Goal: Task Accomplishment & Management: Manage account settings

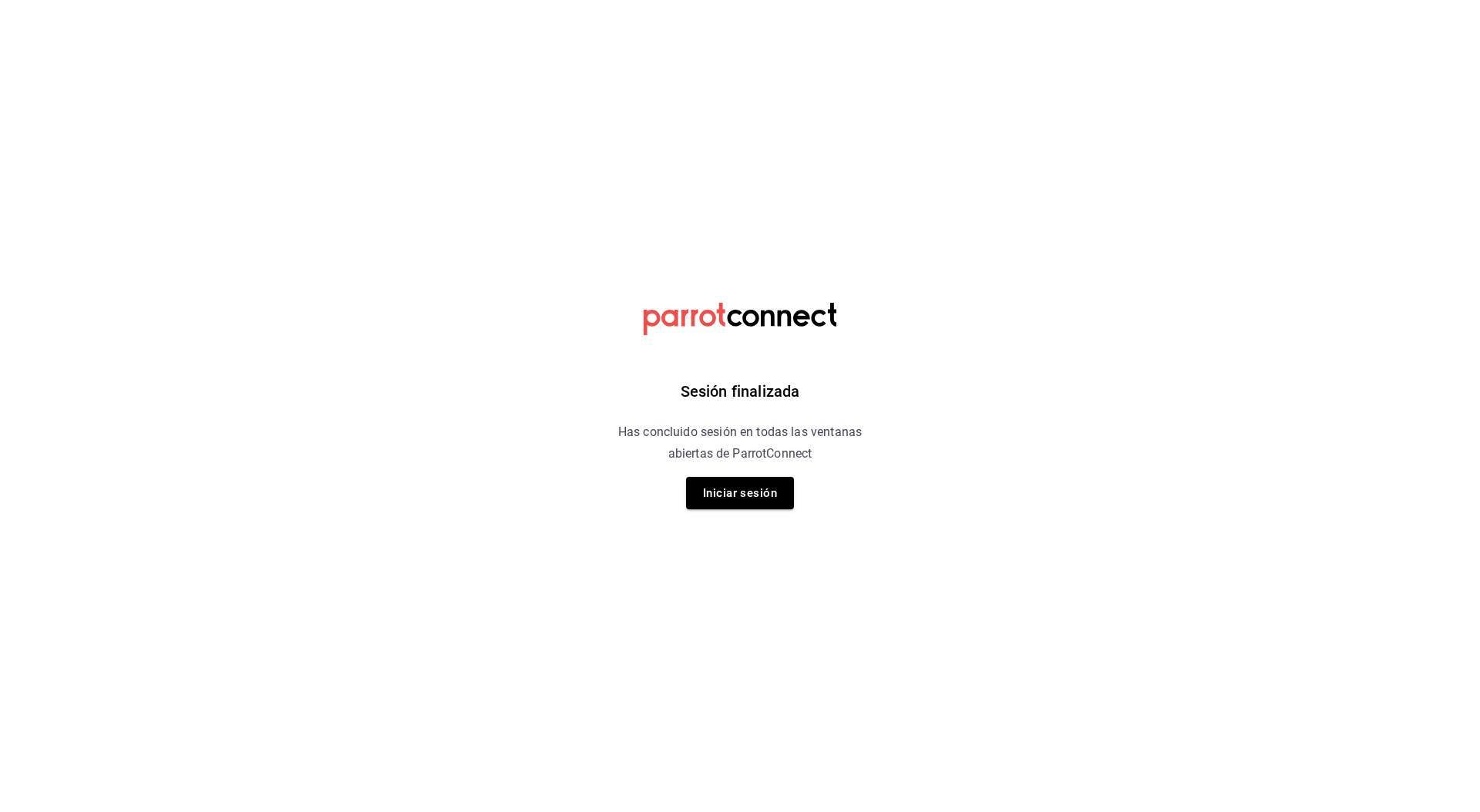
click at [765, 495] on button "Iniciar sesión" at bounding box center [740, 493] width 108 height 32
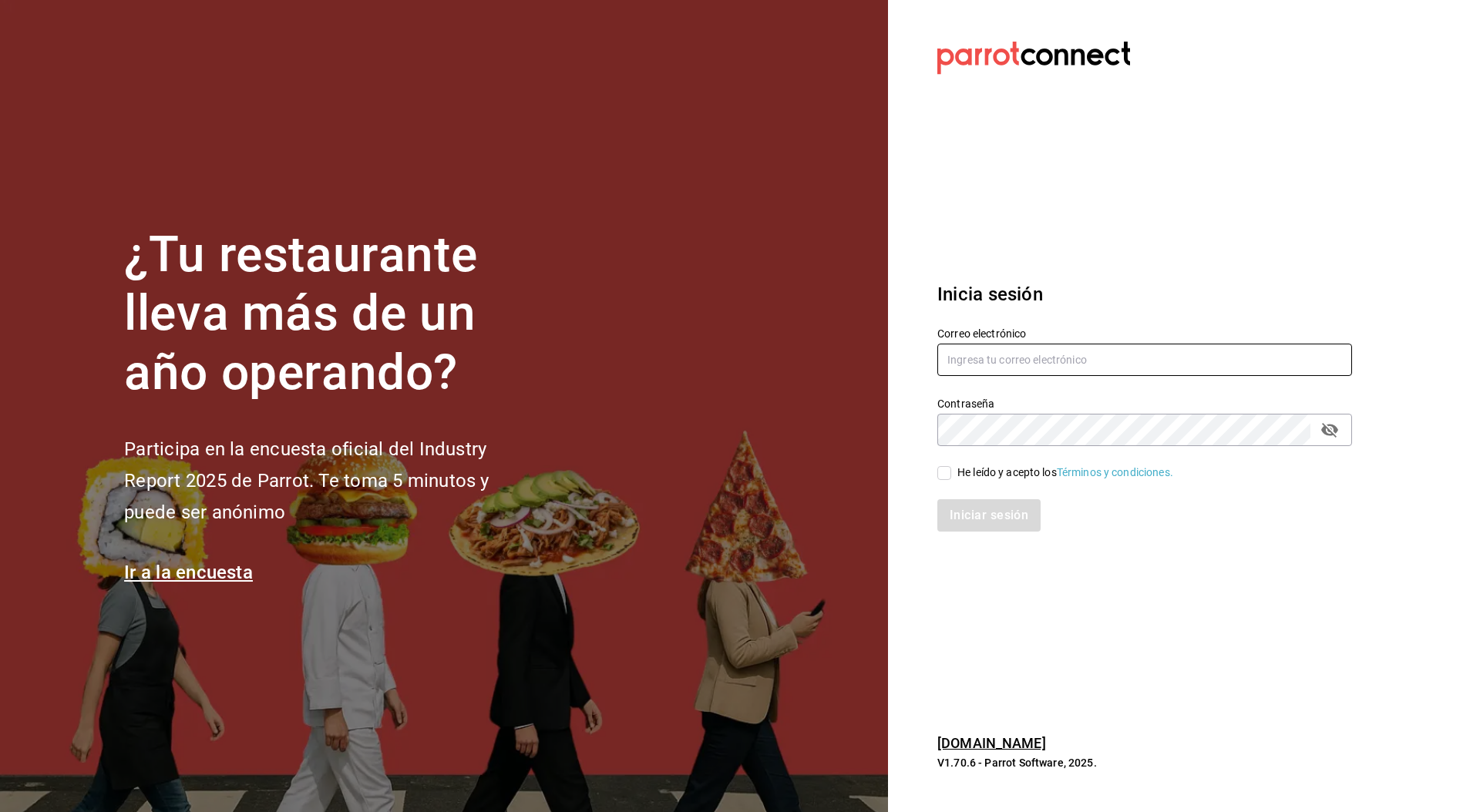
click at [998, 358] on input "text" at bounding box center [1145, 360] width 415 height 32
type input "[PERSON_NAME][EMAIL_ADDRESS][DOMAIN_NAME]"
click at [993, 468] on div "He leído y acepto los Términos y condiciones." at bounding box center [1065, 472] width 216 height 16
click at [951, 468] on input "He leído y acepto los Términos y condiciones." at bounding box center [944, 473] width 14 height 14
checkbox input "true"
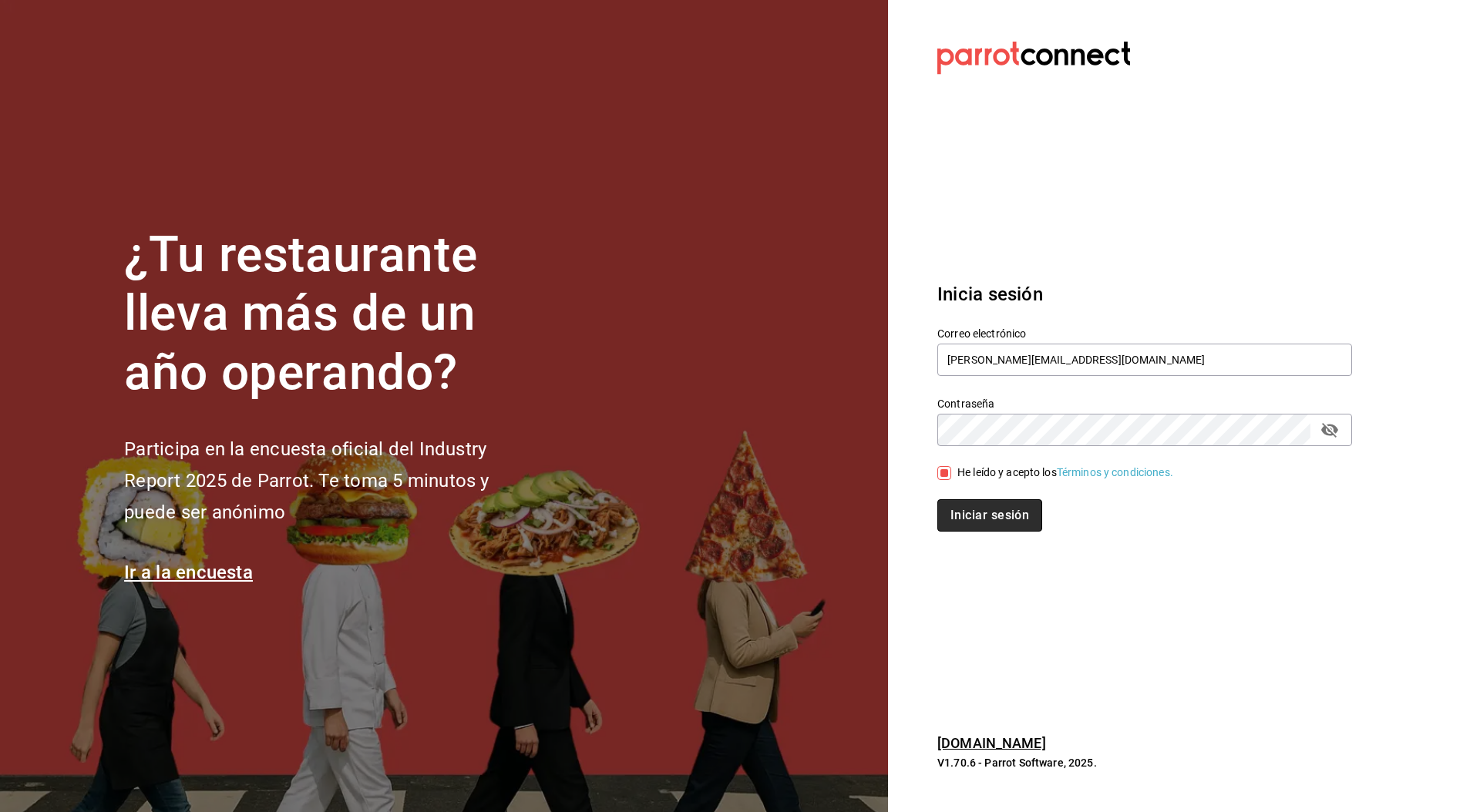
click at [990, 513] on button "Iniciar sesión" at bounding box center [989, 515] width 105 height 32
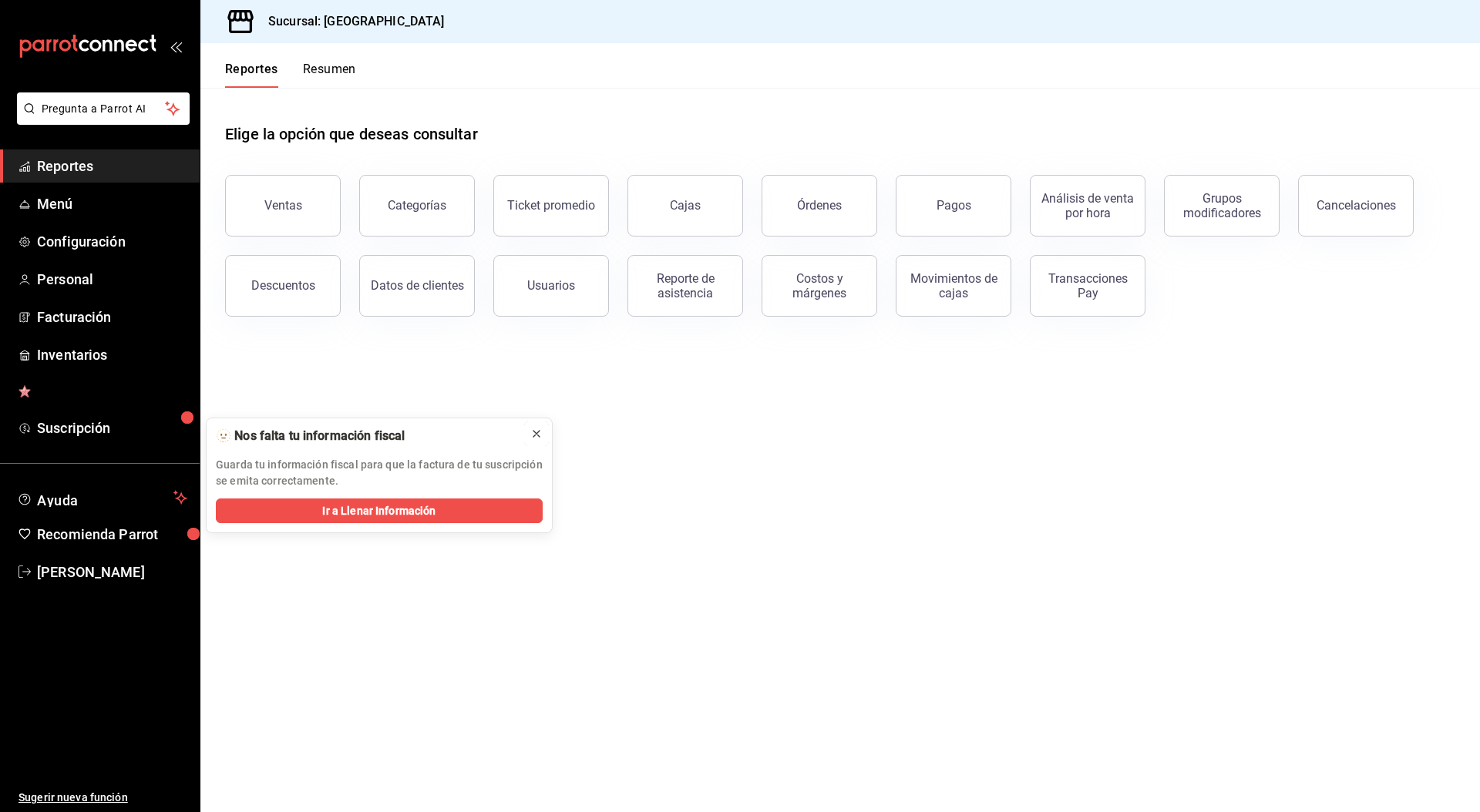
click at [533, 436] on icon at bounding box center [536, 433] width 7 height 7
